Goal: Information Seeking & Learning: Learn about a topic

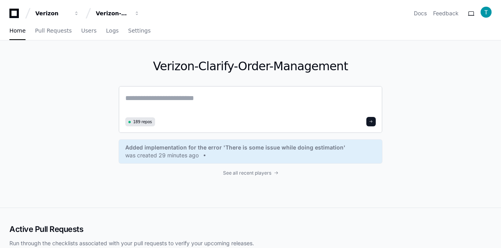
click at [233, 100] on textarea at bounding box center [250, 104] width 251 height 22
paste textarea "**********"
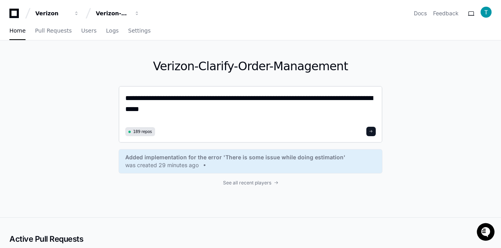
type textarea "**********"
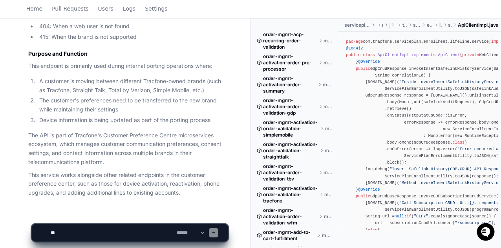
scroll to position [888, 0]
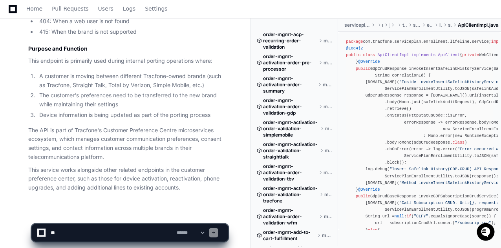
click at [64, 230] on textarea at bounding box center [112, 232] width 126 height 17
type textarea "**********"
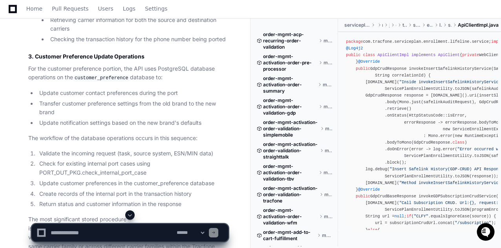
scroll to position [1721, 0]
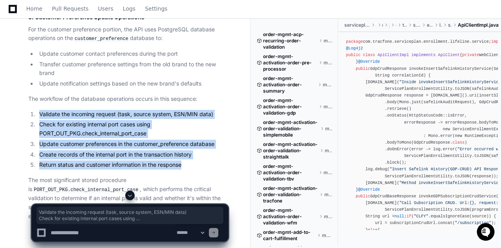
drag, startPoint x: 185, startPoint y: 137, endPoint x: 39, endPoint y: 90, distance: 153.3
click at [39, 110] on ol "Validate the incoming request (task, source system, ESN/MIN data) Check for exi…" at bounding box center [128, 140] width 200 height 60
copy ol "Validate the incoming request (task, source system, ESN/MIN data) Check for exi…"
click at [35, 11] on span "Home" at bounding box center [34, 8] width 16 height 5
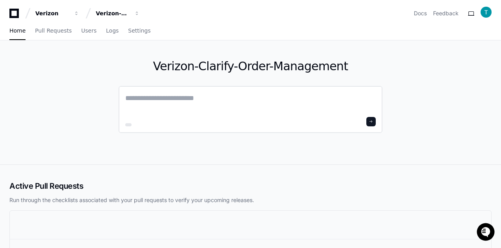
click at [157, 98] on textarea at bounding box center [250, 104] width 251 height 22
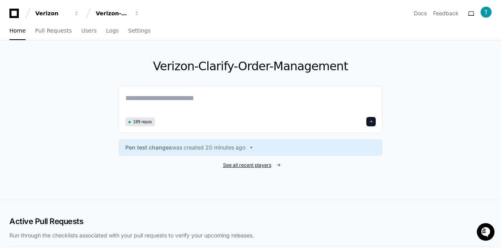
click at [247, 165] on span "See all recent players" at bounding box center [247, 165] width 48 height 6
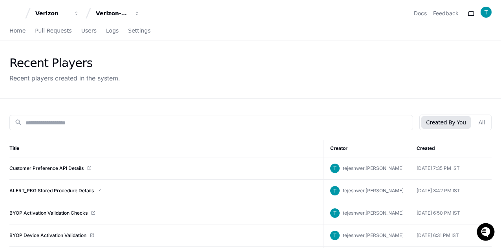
scroll to position [39, 0]
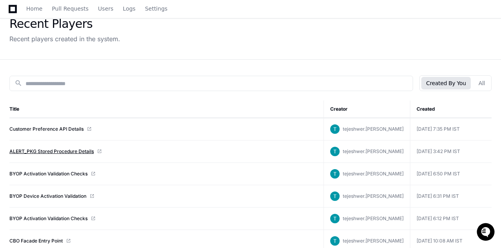
click at [35, 151] on link "ALERT_PKG Stored Procedure Details" at bounding box center [51, 151] width 84 height 6
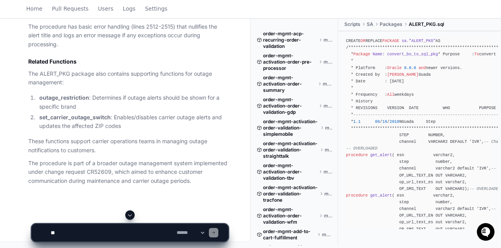
scroll to position [1199, 0]
click at [75, 229] on textarea at bounding box center [112, 232] width 126 height 17
type textarea "**********"
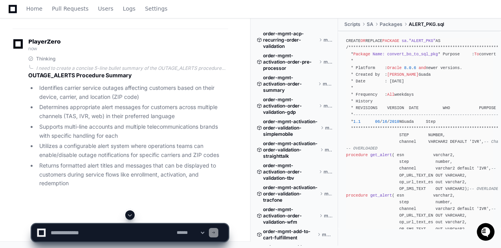
scroll to position [1413, 0]
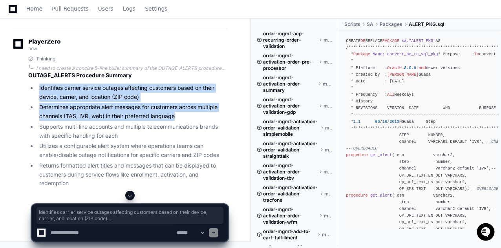
drag, startPoint x: 38, startPoint y: 95, endPoint x: 177, endPoint y: 122, distance: 140.8
click at [177, 122] on ul "Identifies carrier service outages affecting customers based on their device, c…" at bounding box center [128, 136] width 200 height 104
copy ul "Identifies carrier service outages affecting customers based on their device, c…"
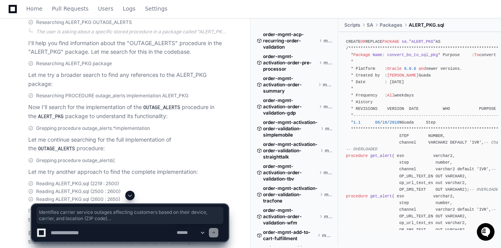
scroll to position [0, 0]
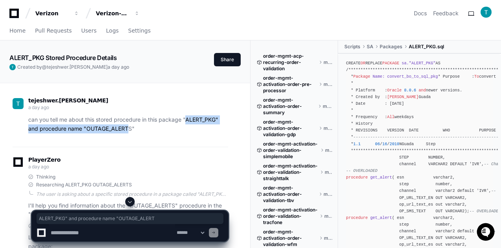
drag, startPoint x: 186, startPoint y: 120, endPoint x: 130, endPoint y: 126, distance: 56.9
click at [130, 126] on p "can you tell me about this stored procedure in this package "ALERT_PKG" and pro…" at bounding box center [128, 124] width 200 height 18
click at [136, 128] on p "can you tell me about this stored procedure in this package "ALERT_PKG" and pro…" at bounding box center [128, 124] width 200 height 18
copy p "ALERT_PKG" and procedure name "OUTAGE_ALERTS""
